Goal: Information Seeking & Learning: Understand process/instructions

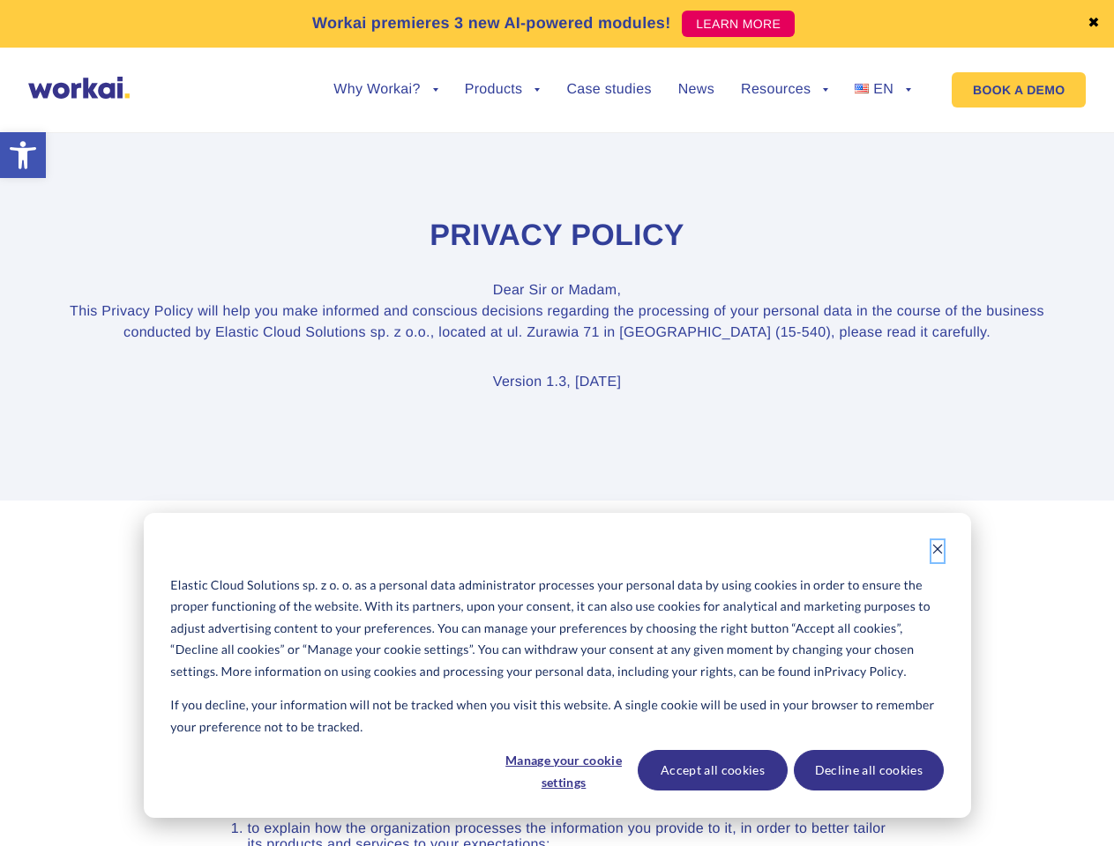
click at [937, 551] on icon "Dismiss cookie banner" at bounding box center [937, 549] width 12 height 12
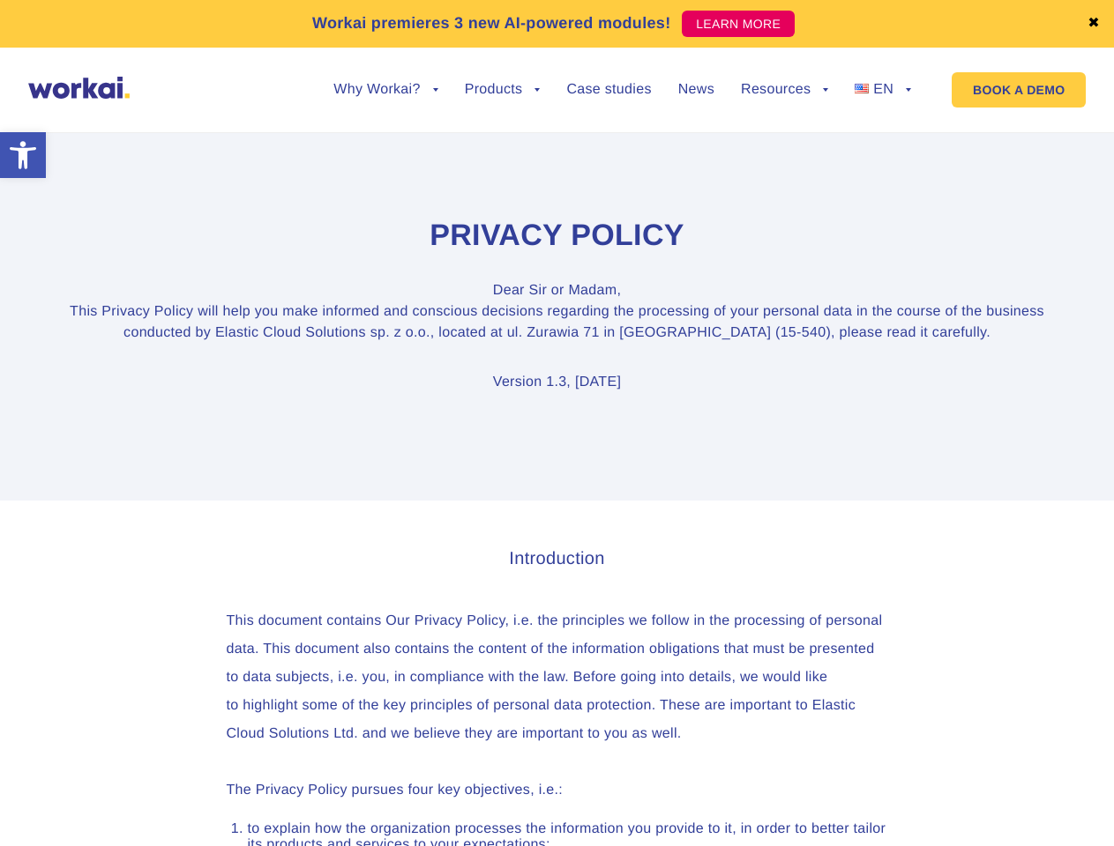
click at [1093, 24] on link "✖" at bounding box center [1093, 24] width 12 height 14
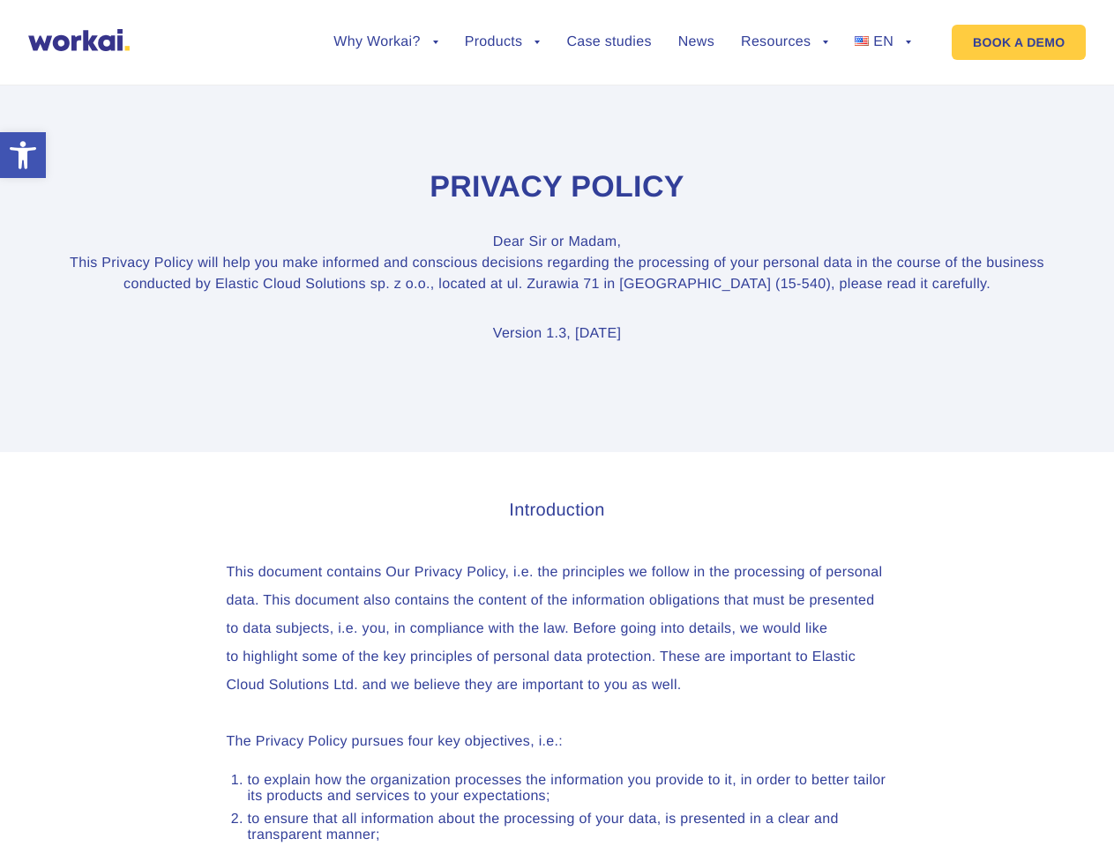
click at [385, 103] on section "Privacy Policy Dear [PERSON_NAME] or Madam, This Privacy Policy will help you m…" at bounding box center [557, 257] width 1114 height 391
click at [385, 90] on section "Privacy Policy Dear [PERSON_NAME] or Madam, This Privacy Policy will help you m…" at bounding box center [557, 257] width 1114 height 391
click at [503, 103] on section "Privacy Policy Dear [PERSON_NAME] or Madam, This Privacy Policy will help you m…" at bounding box center [557, 257] width 1114 height 391
click at [784, 103] on section "Privacy Policy Dear [PERSON_NAME] or Madam, This Privacy Policy will help you m…" at bounding box center [557, 257] width 1114 height 391
click at [784, 90] on section "Privacy Policy Dear [PERSON_NAME] or Madam, This Privacy Policy will help you m…" at bounding box center [557, 257] width 1114 height 391
